Goal: Transaction & Acquisition: Purchase product/service

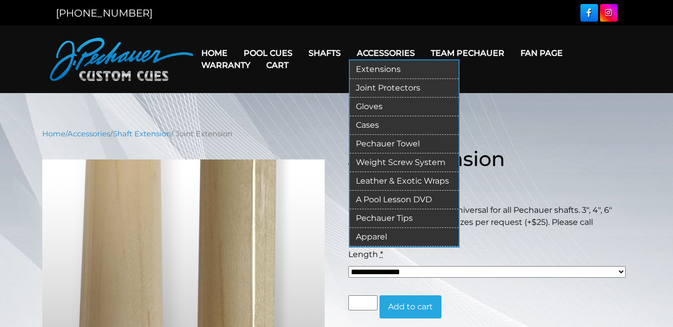
click at [396, 69] on link "Extensions" at bounding box center [404, 69] width 109 height 19
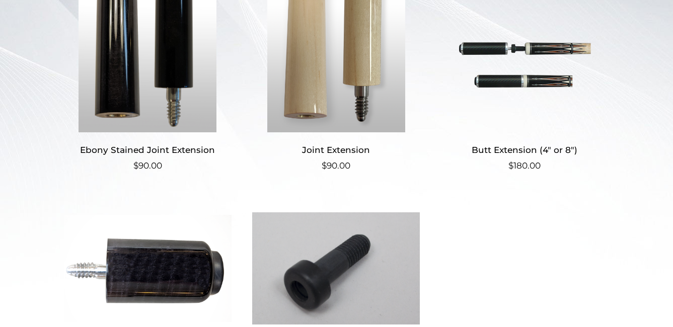
scroll to position [274, 0]
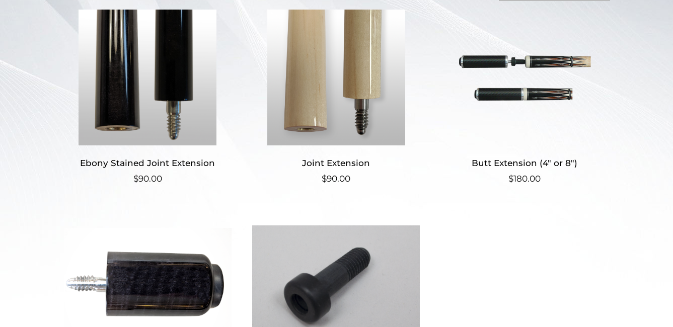
click at [523, 88] on img at bounding box center [525, 78] width 168 height 136
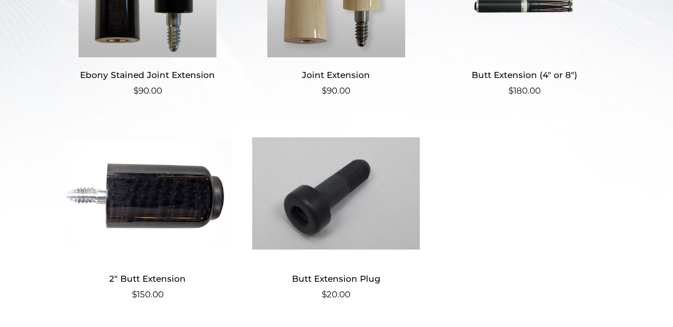
scroll to position [365, 0]
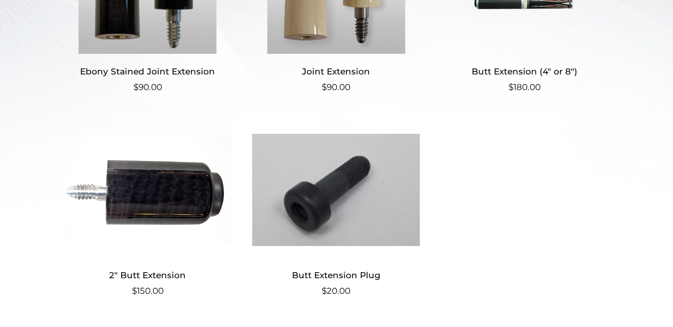
click at [349, 194] on img at bounding box center [336, 190] width 168 height 136
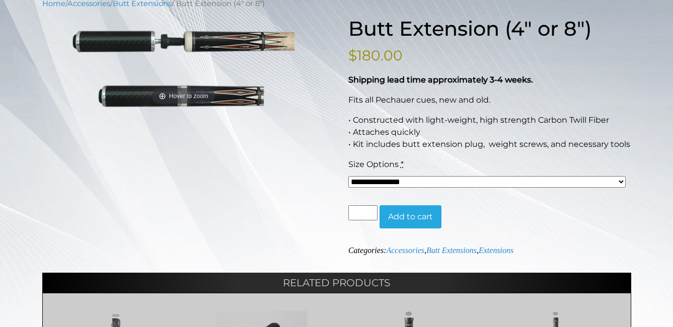
scroll to position [94, 0]
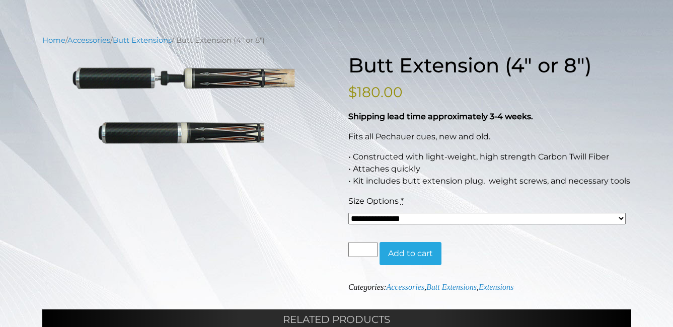
click at [621, 218] on select "**********" at bounding box center [487, 219] width 278 height 12
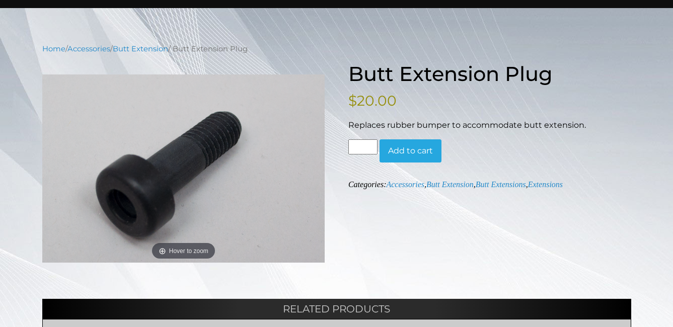
scroll to position [90, 0]
